Goal: Find specific page/section: Find specific page/section

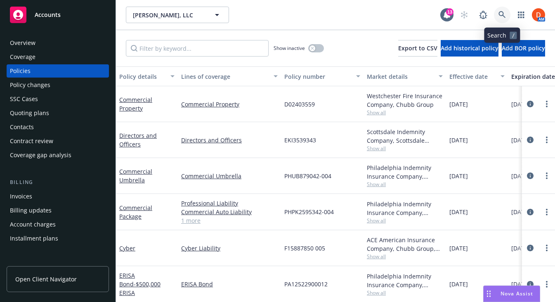
click at [505, 14] on icon at bounding box center [502, 14] width 7 height 7
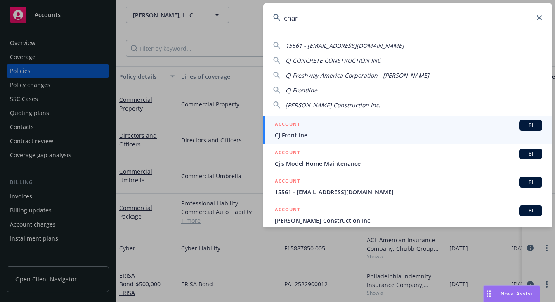
type input "charm"
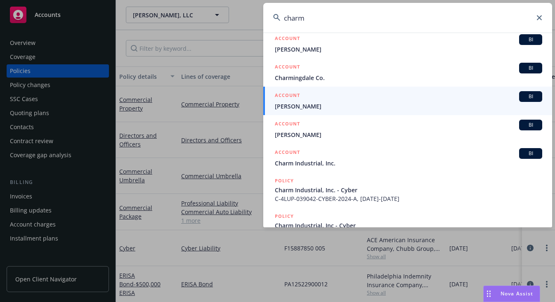
scroll to position [87, 0]
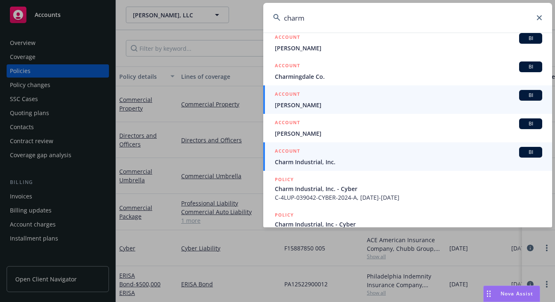
click at [370, 159] on span "Charm Industrial, Inc." at bounding box center [409, 162] width 268 height 9
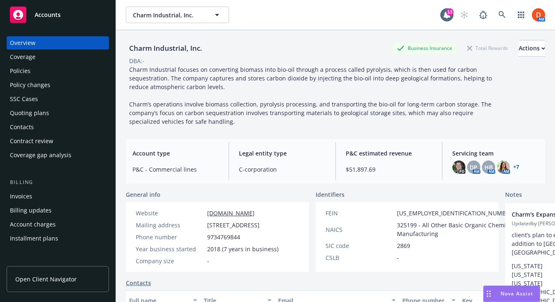
click at [42, 198] on div "Invoices" at bounding box center [58, 196] width 96 height 13
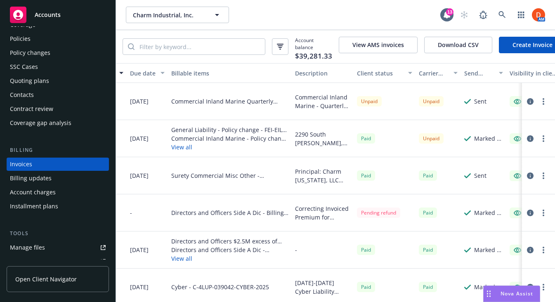
scroll to position [0, 137]
